Goal: Transaction & Acquisition: Purchase product/service

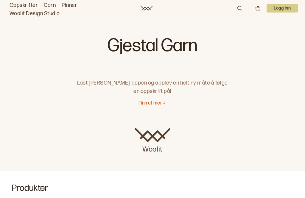
click at [159, 137] on img at bounding box center [153, 135] width 36 height 14
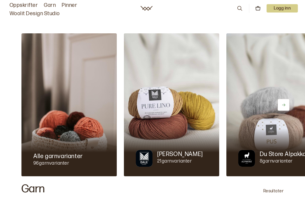
click at [238, 64] on img at bounding box center [273, 104] width 95 height 143
click at [242, 8] on icon at bounding box center [240, 8] width 7 height 7
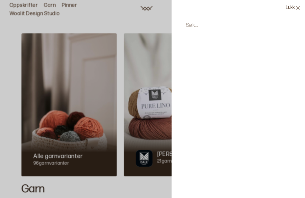
click at [217, 25] on input "Søk..." at bounding box center [241, 25] width 110 height 7
type input "Mer"
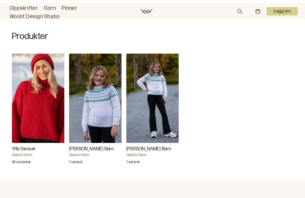
scroll to position [152, 0]
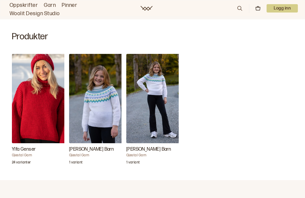
click at [155, 102] on img "Nillo Genser Barn" at bounding box center [156, 98] width 60 height 89
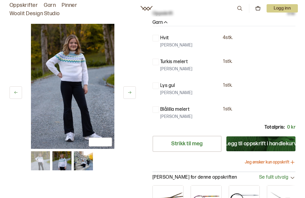
scroll to position [117, 0]
click at [87, 82] on img at bounding box center [72, 86] width 83 height 125
